Goal: Task Accomplishment & Management: Manage account settings

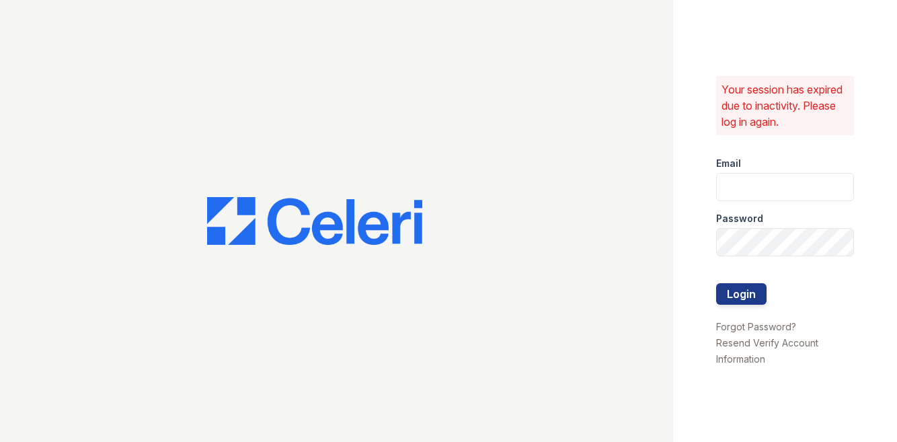
type input "shiv@auranewyork.com"
click at [752, 304] on div at bounding box center [785, 310] width 138 height 13
click at [755, 298] on button "Login" at bounding box center [741, 294] width 50 height 22
